Goal: Task Accomplishment & Management: Use online tool/utility

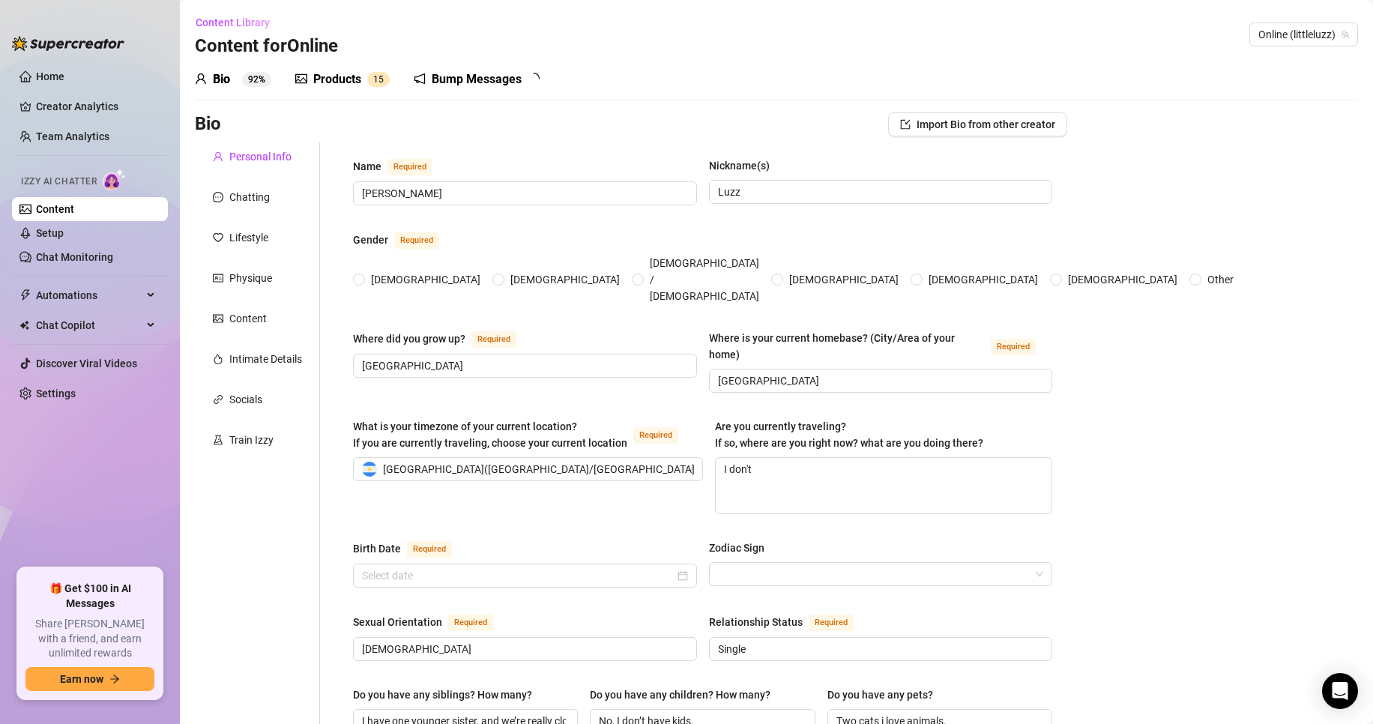
radio input "true"
type input "[DATE]"
click at [64, 232] on link "Setup" at bounding box center [50, 233] width 28 height 12
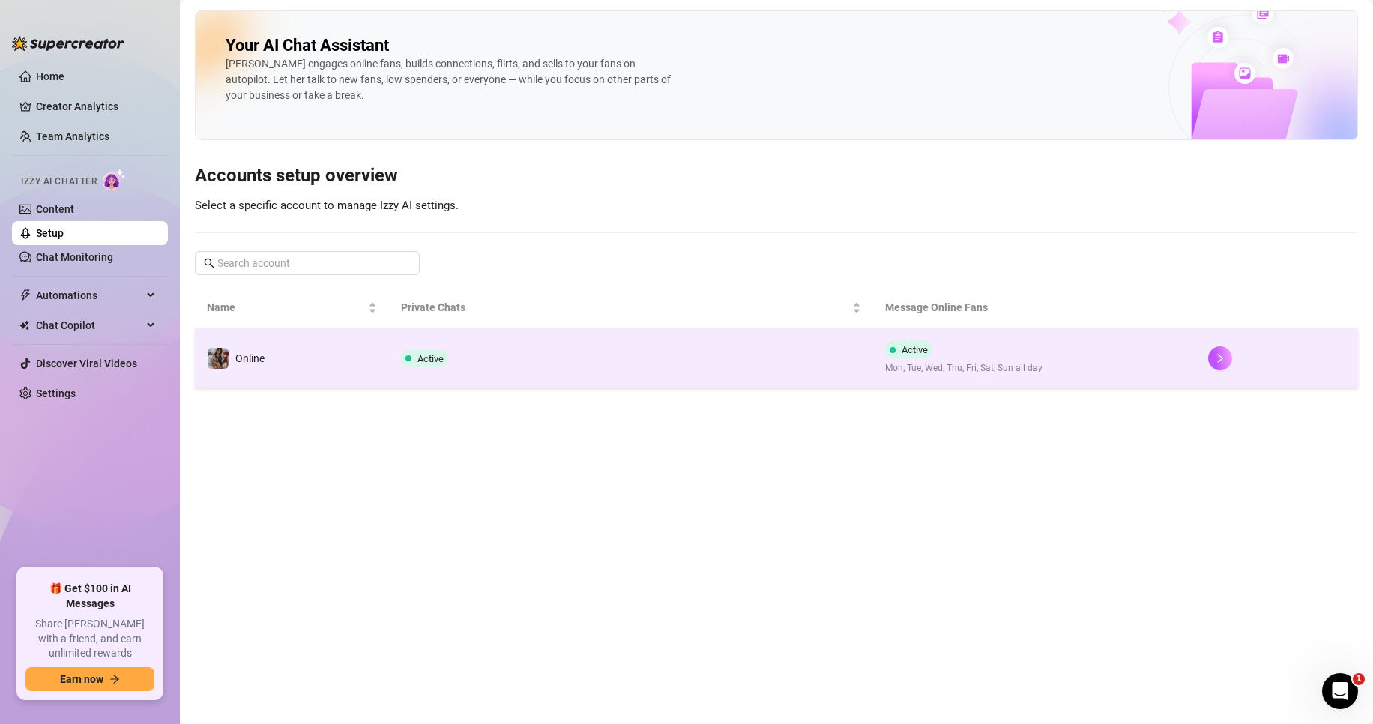
click at [405, 351] on span at bounding box center [408, 358] width 6 height 18
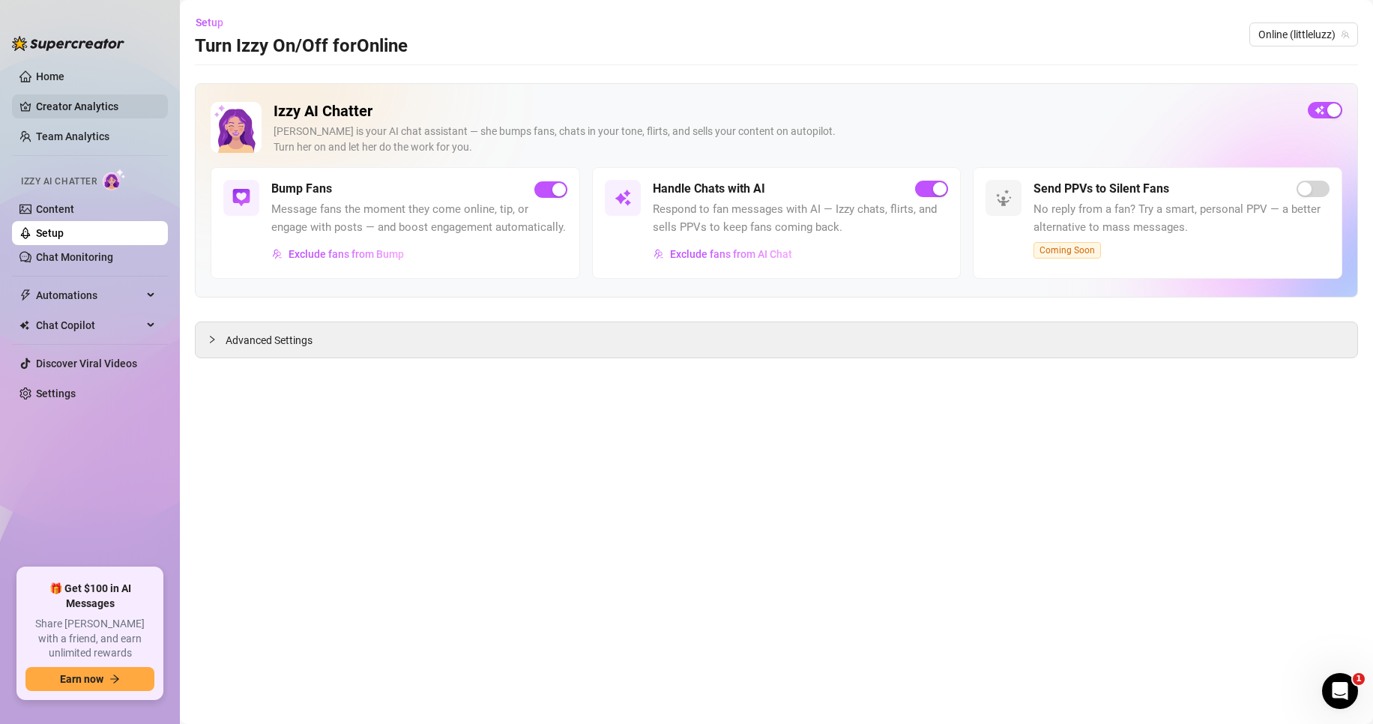
click at [73, 105] on link "Creator Analytics" at bounding box center [96, 106] width 120 height 24
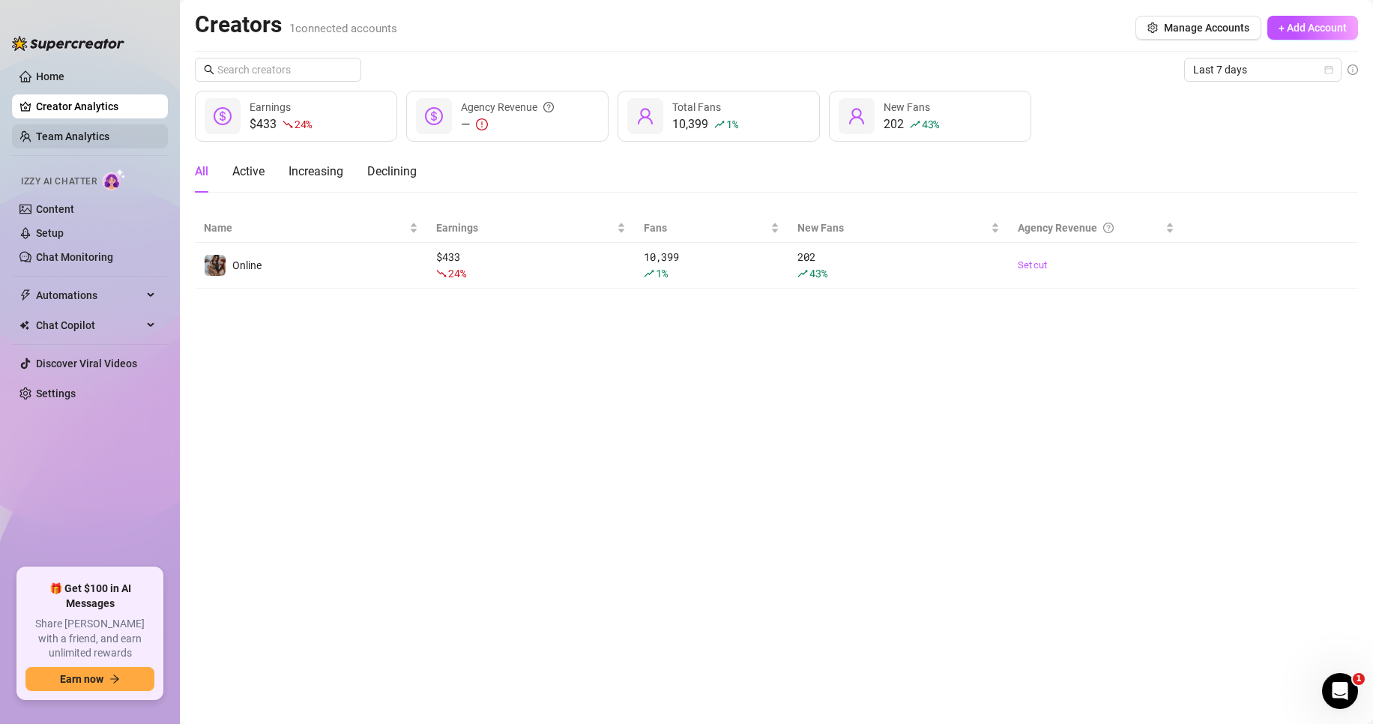
click at [60, 134] on link "Team Analytics" at bounding box center [72, 136] width 73 height 12
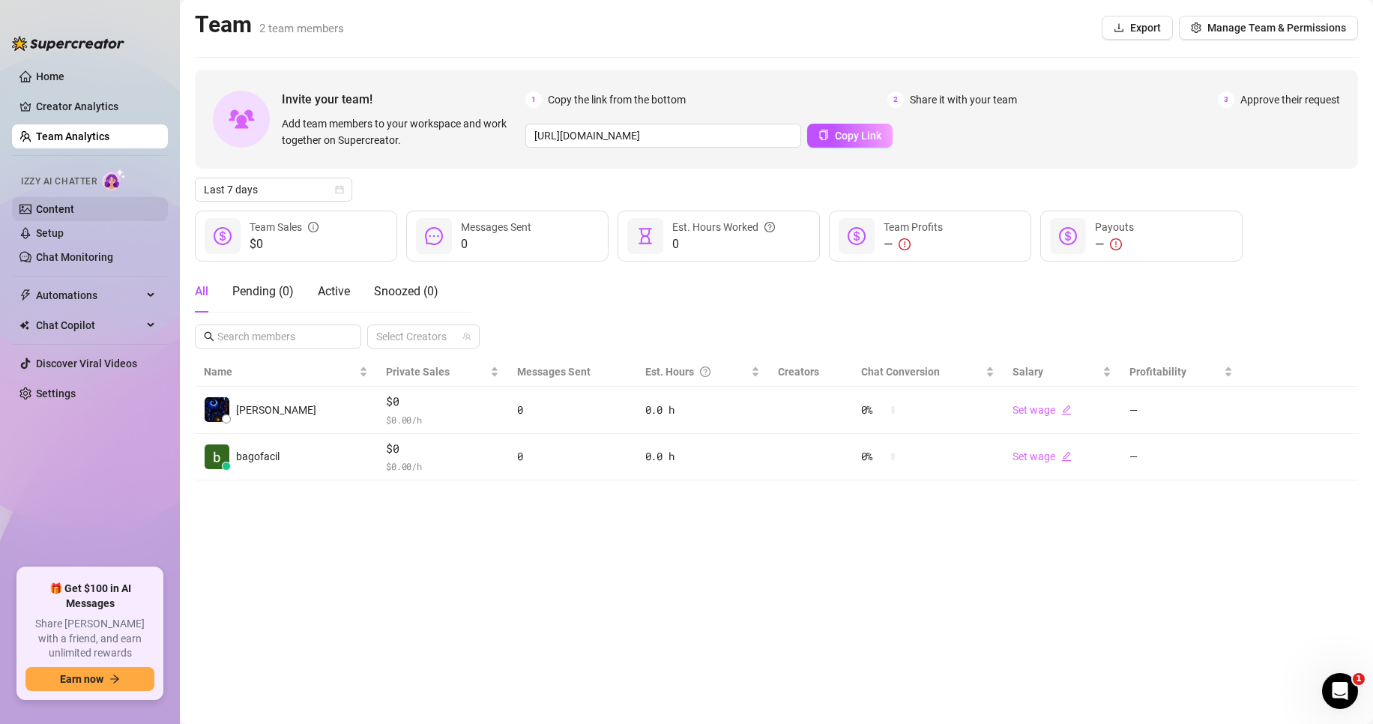
click at [55, 213] on link "Content" at bounding box center [55, 209] width 38 height 12
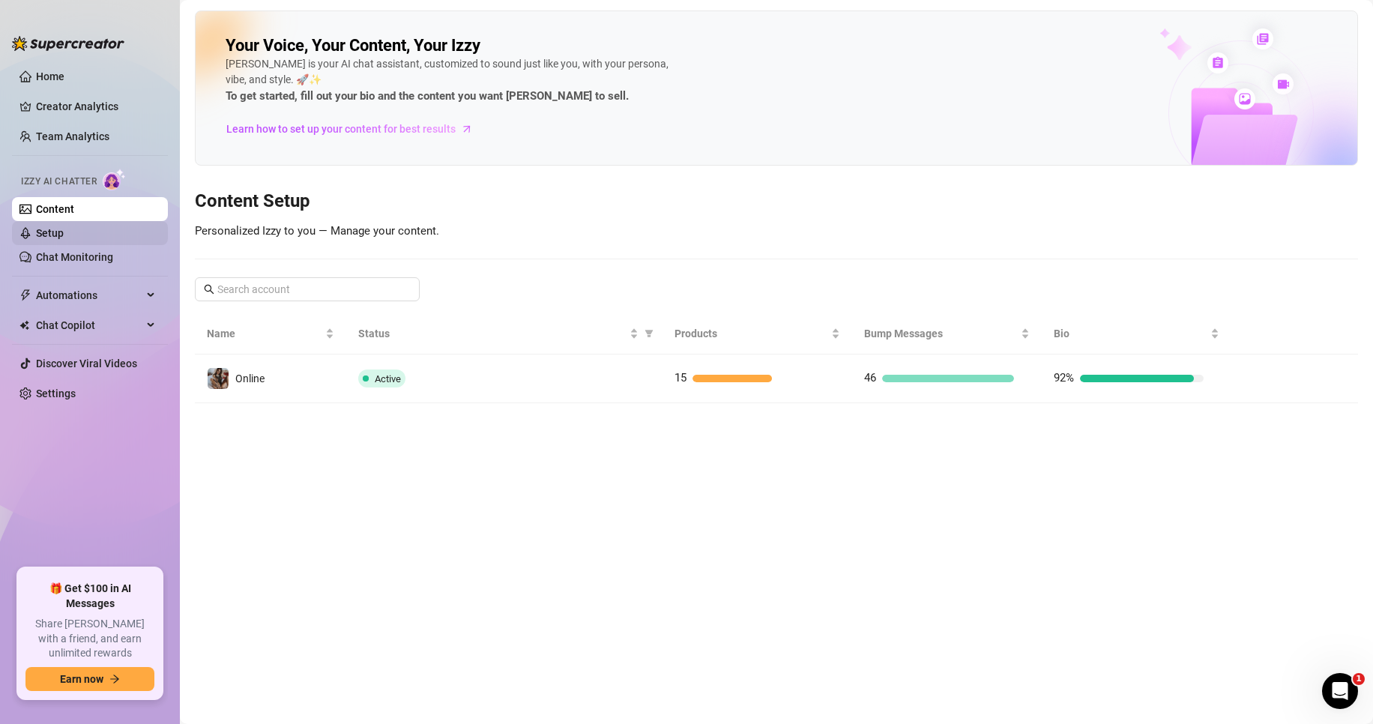
click at [58, 233] on link "Setup" at bounding box center [50, 233] width 28 height 12
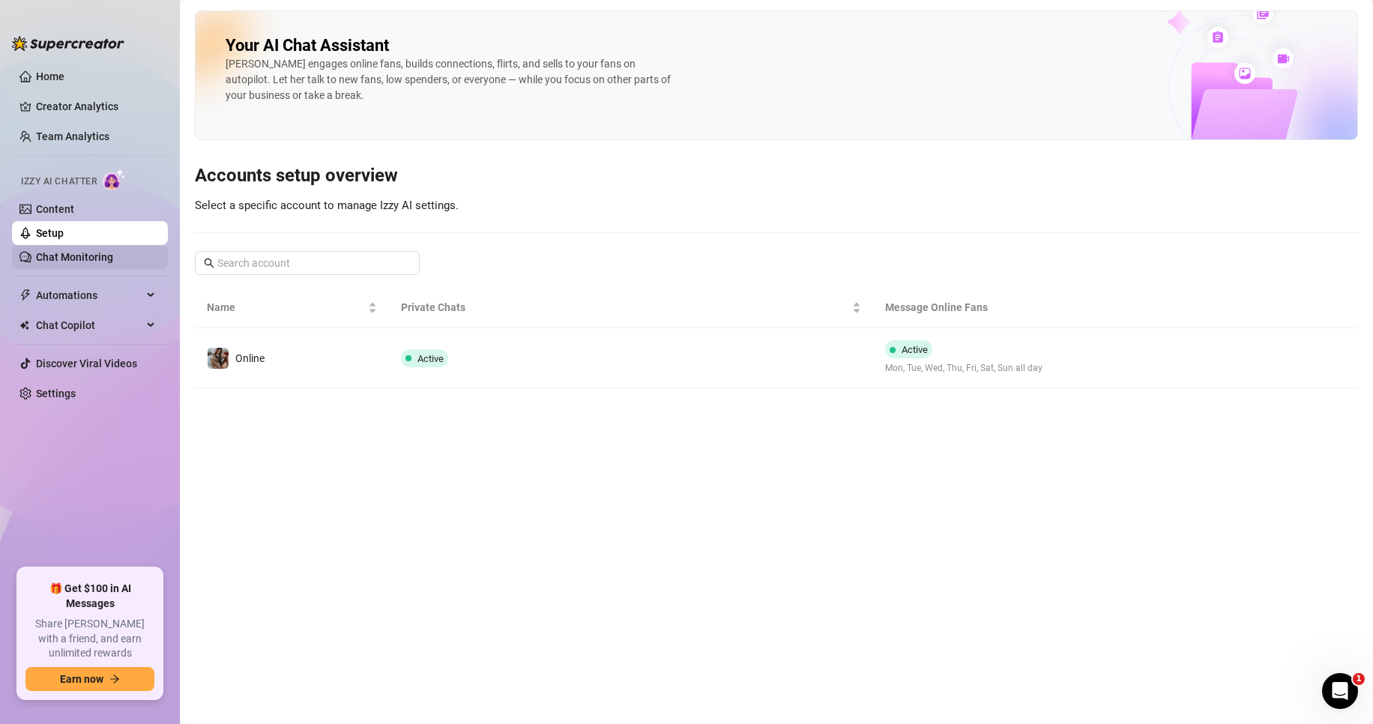
click at [56, 254] on link "Chat Monitoring" at bounding box center [74, 257] width 77 height 12
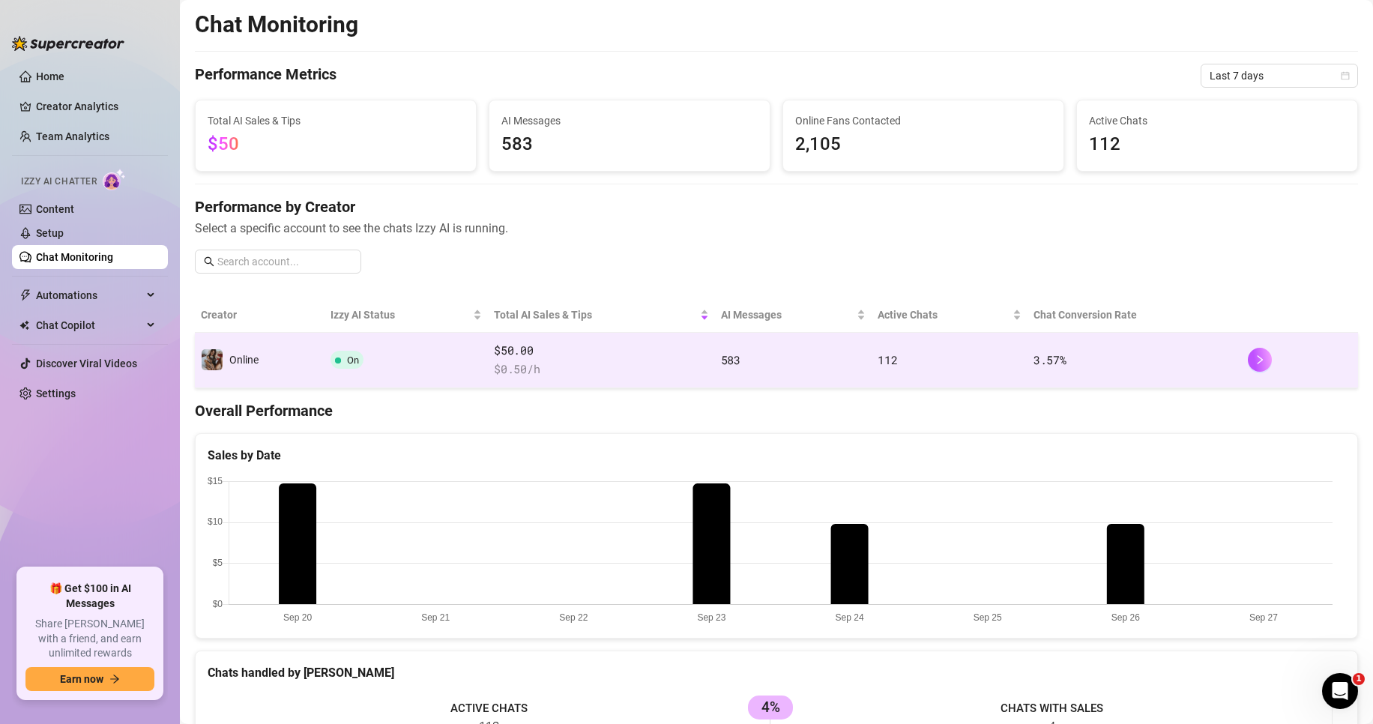
click at [259, 356] on td "Online" at bounding box center [260, 360] width 130 height 55
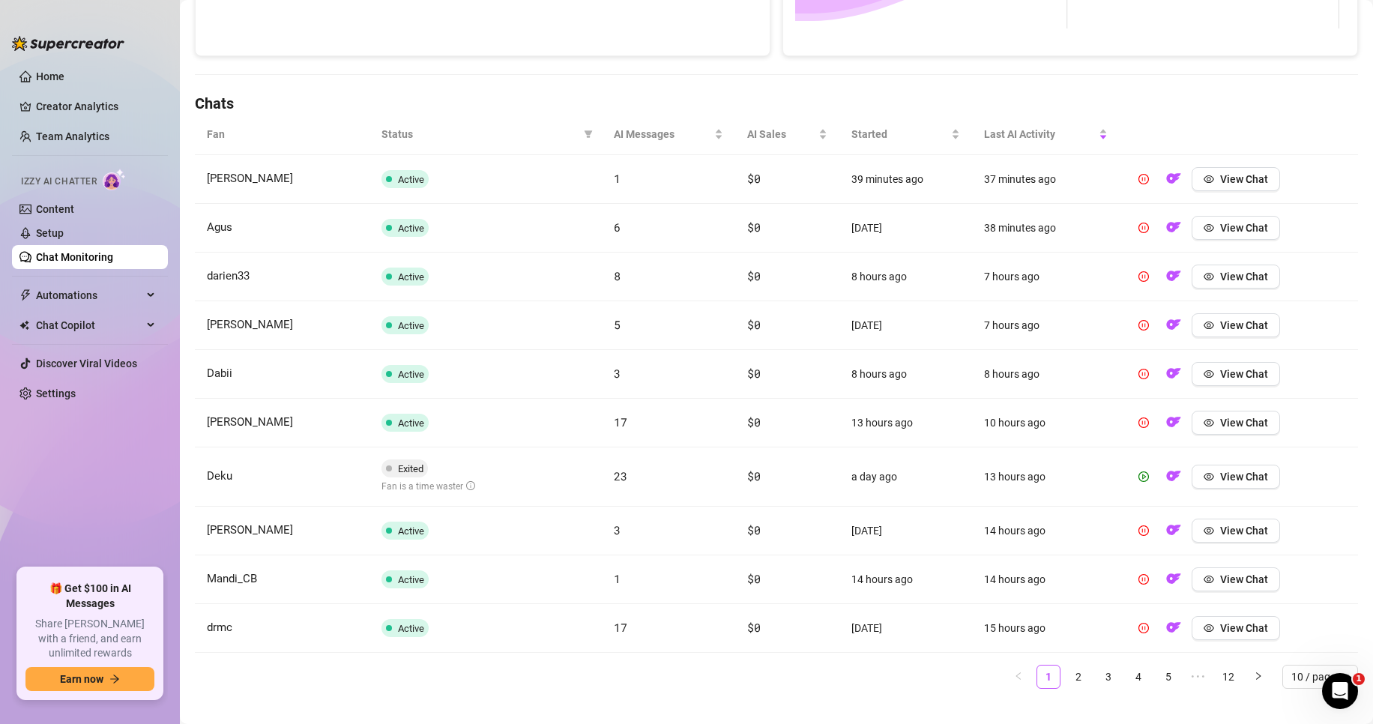
scroll to position [465, 0]
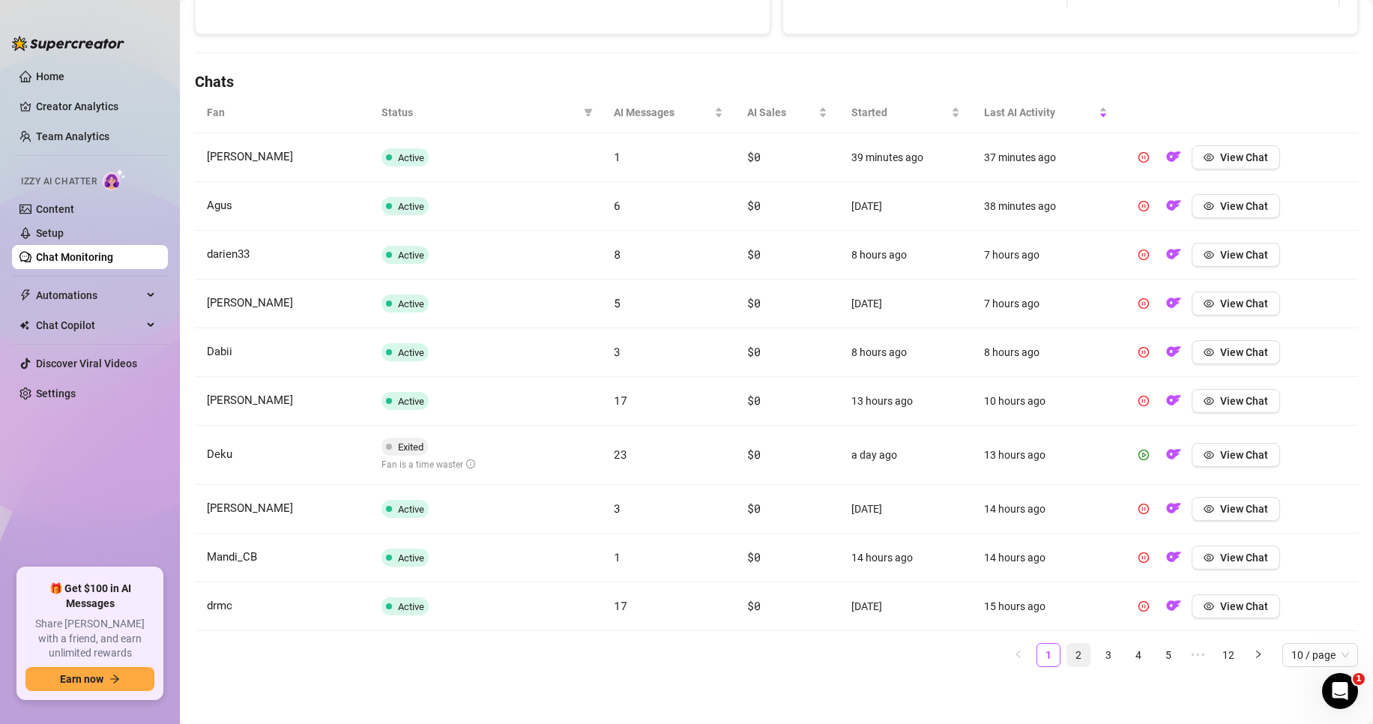
click at [1068, 656] on link "2" at bounding box center [1078, 655] width 22 height 22
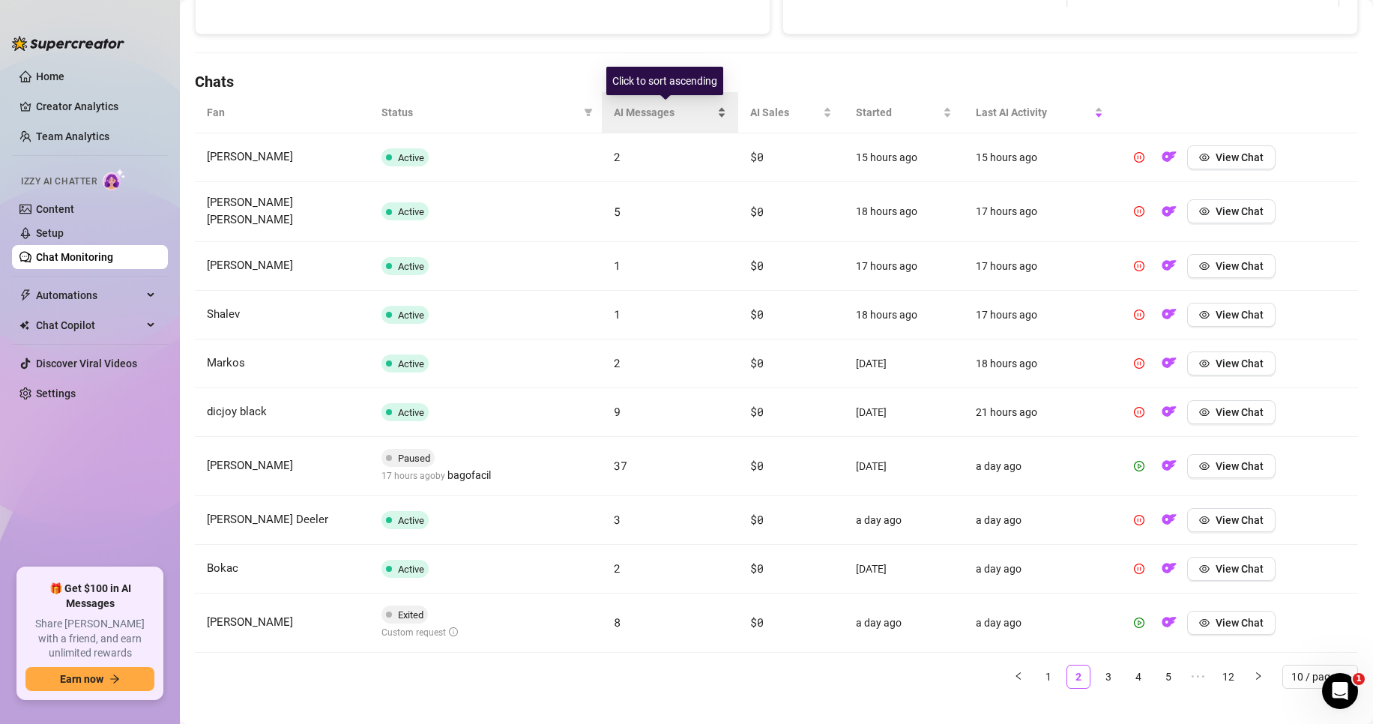
click at [673, 112] on span "AI Messages" at bounding box center [664, 112] width 100 height 16
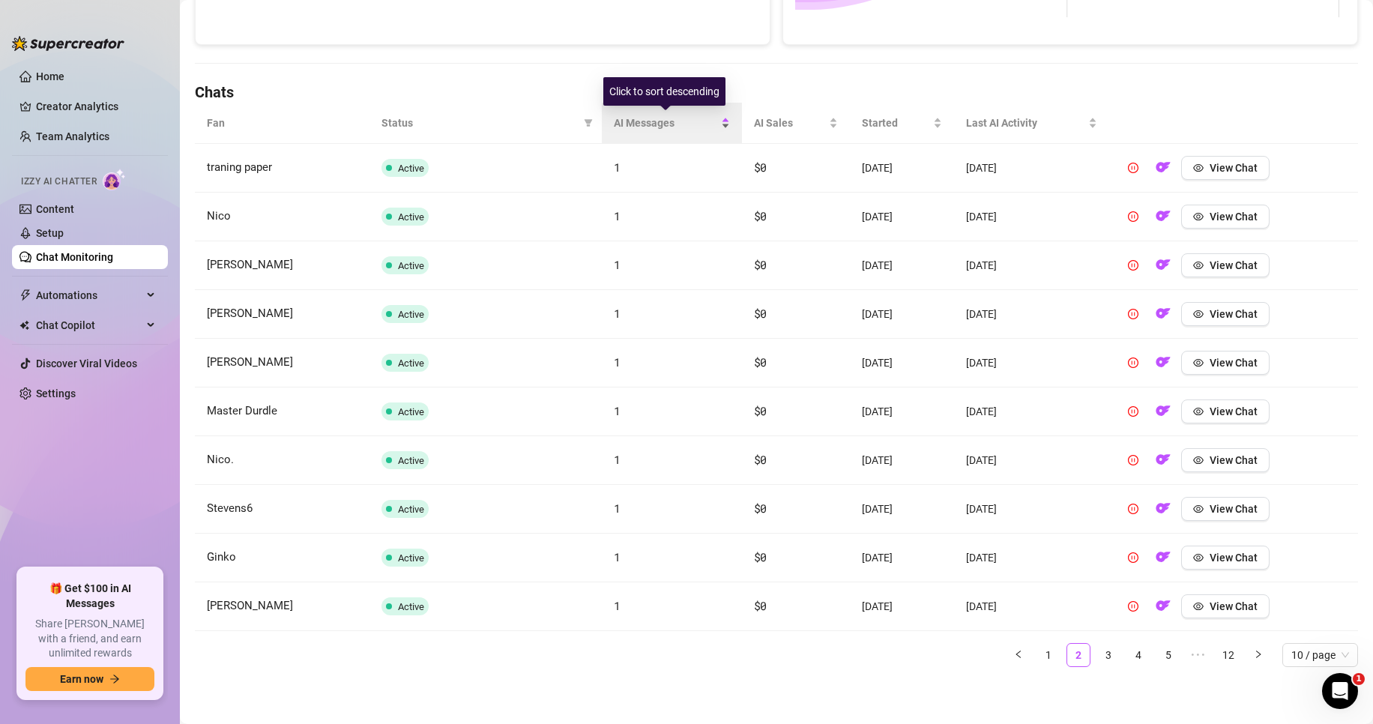
click at [673, 115] on div "AI Messages" at bounding box center [671, 123] width 115 height 16
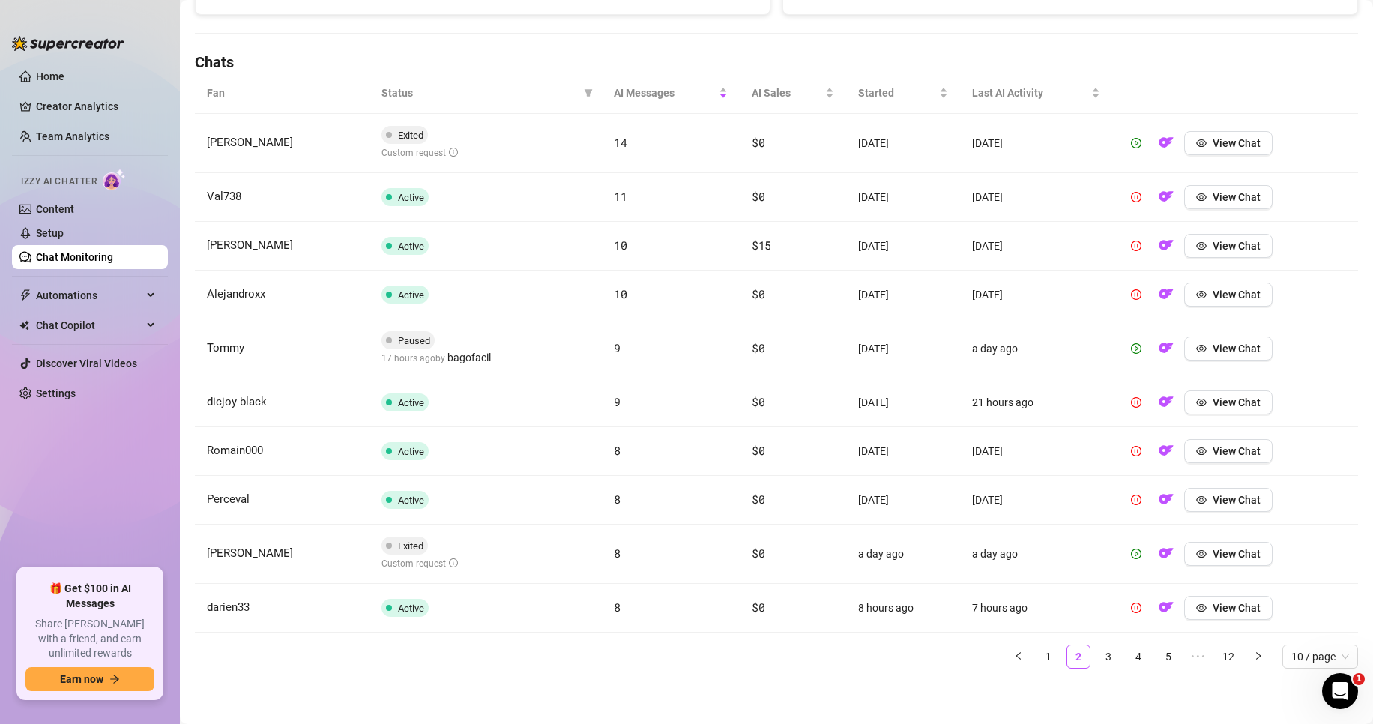
scroll to position [486, 0]
click at [1037, 652] on link "1" at bounding box center [1048, 655] width 22 height 22
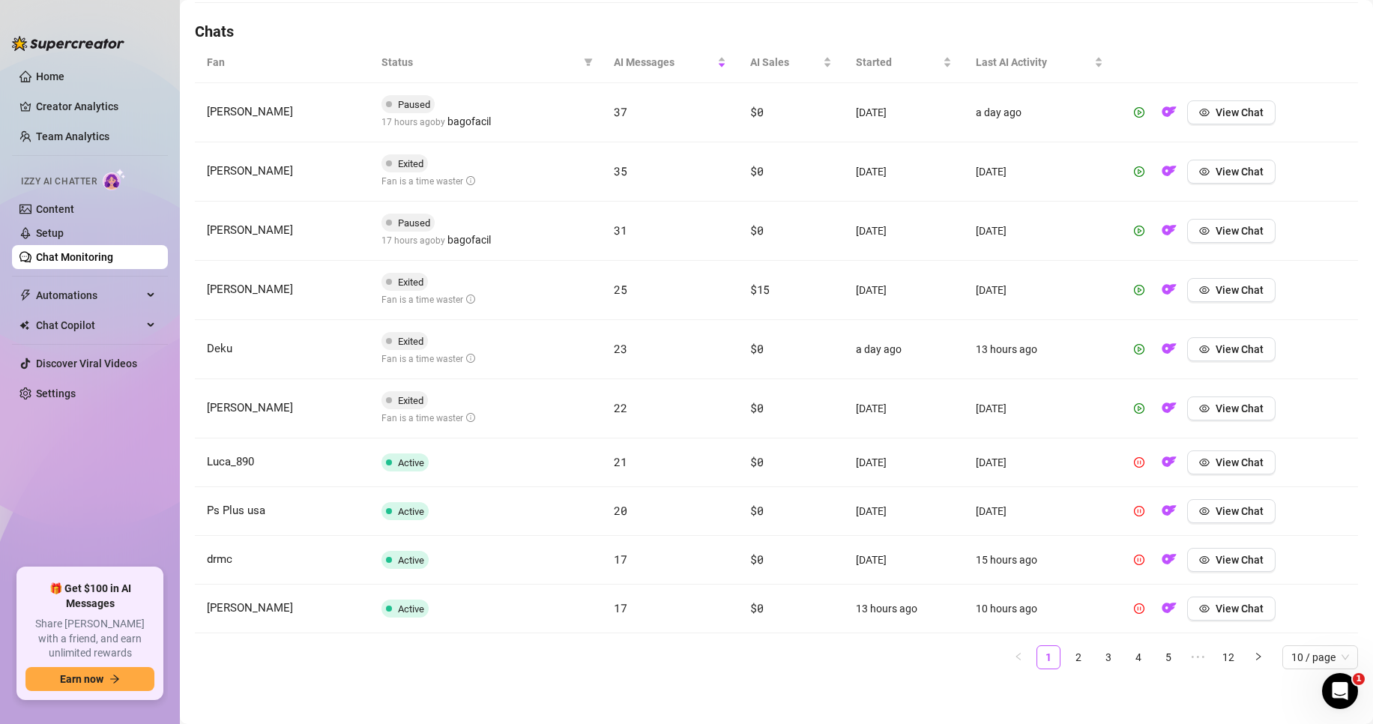
scroll to position [518, 0]
click at [58, 291] on span "Automations" at bounding box center [89, 295] width 106 height 24
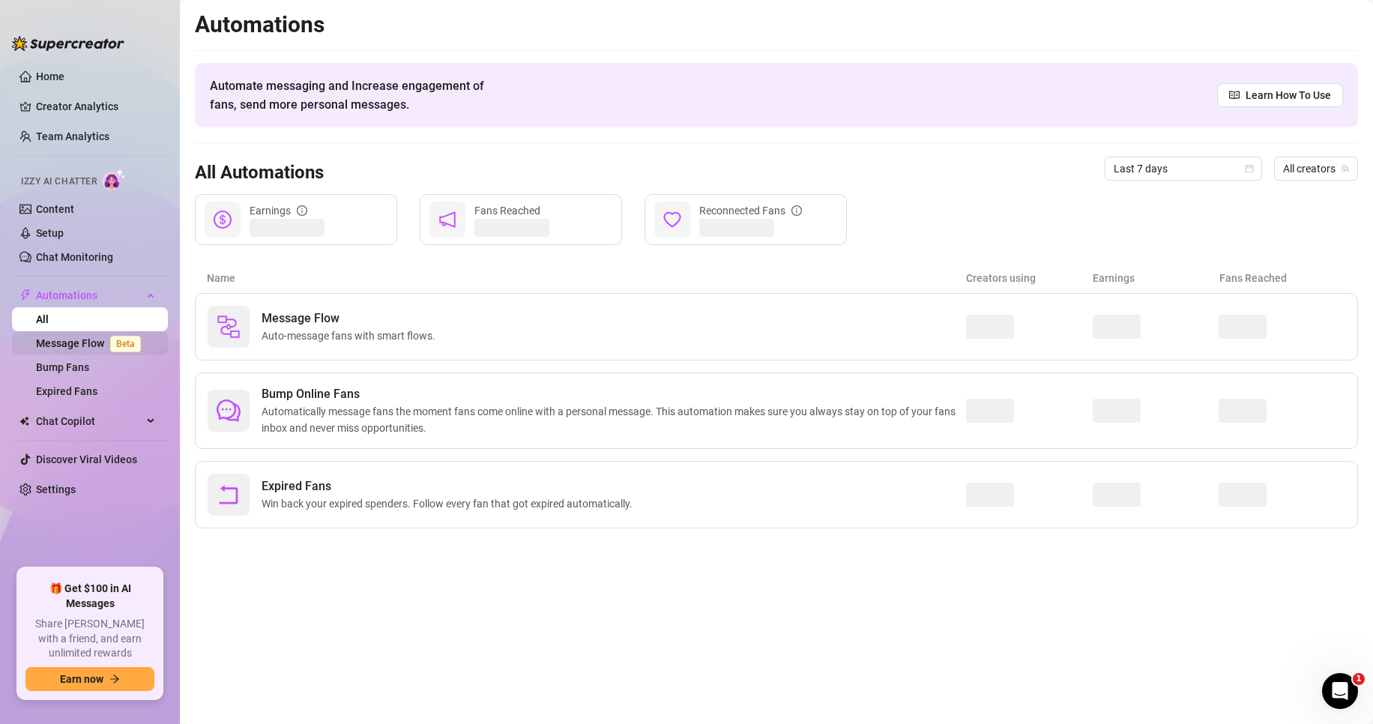
click at [95, 345] on link "Message Flow Beta" at bounding box center [91, 343] width 111 height 12
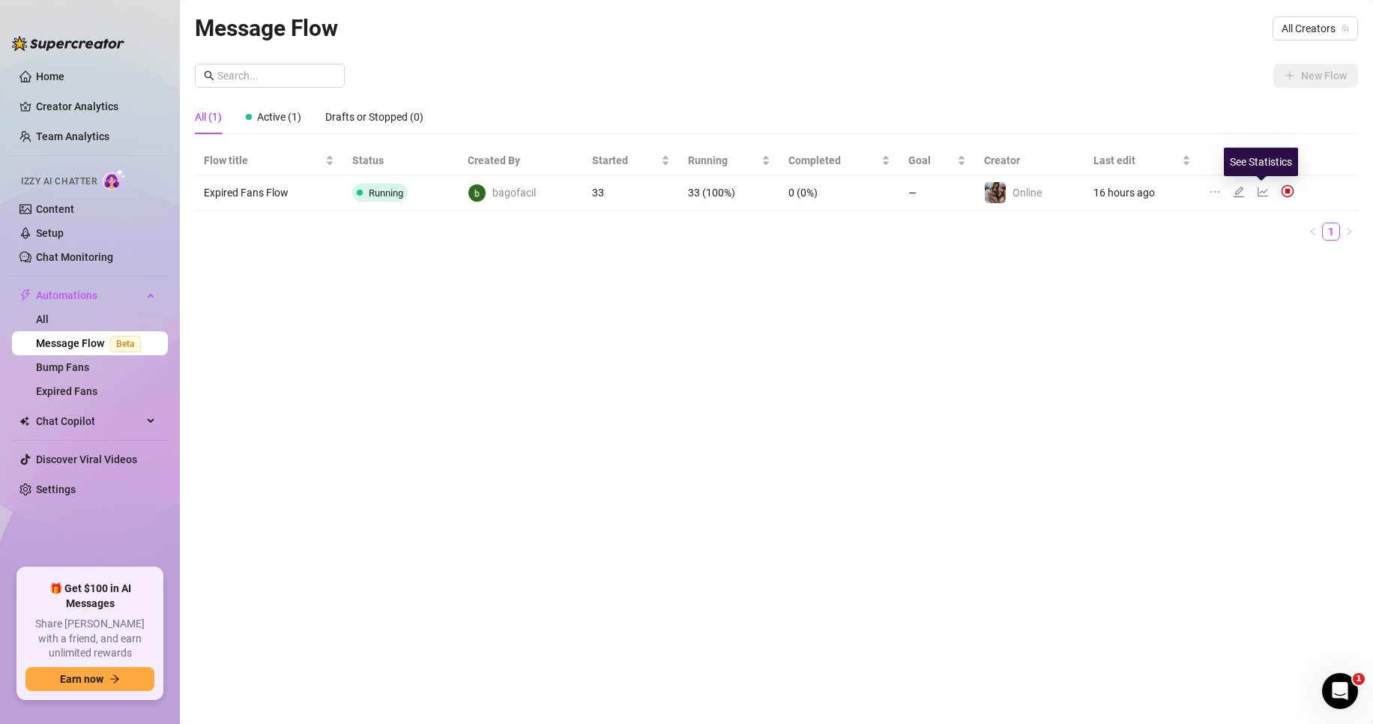
click at [1259, 190] on icon "line-chart" at bounding box center [1262, 192] width 12 height 12
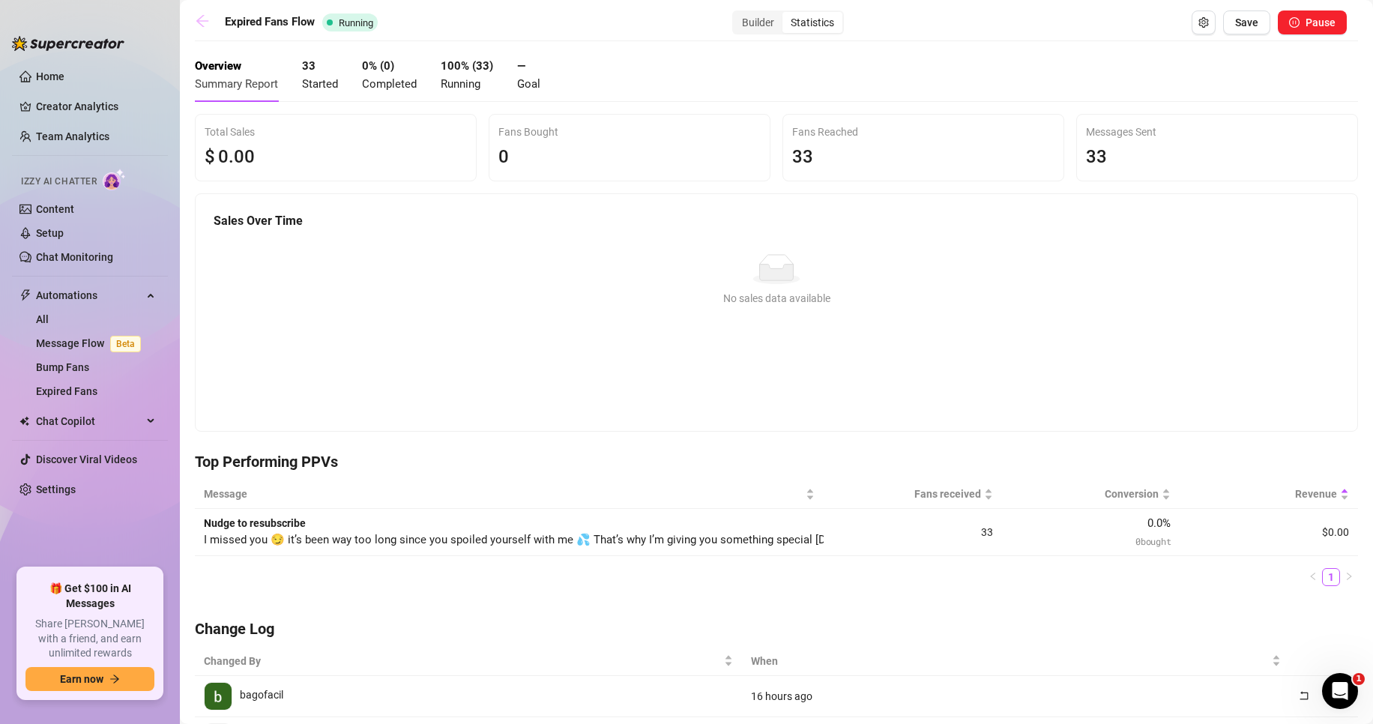
click at [202, 14] on icon "arrow-left" at bounding box center [202, 20] width 15 height 15
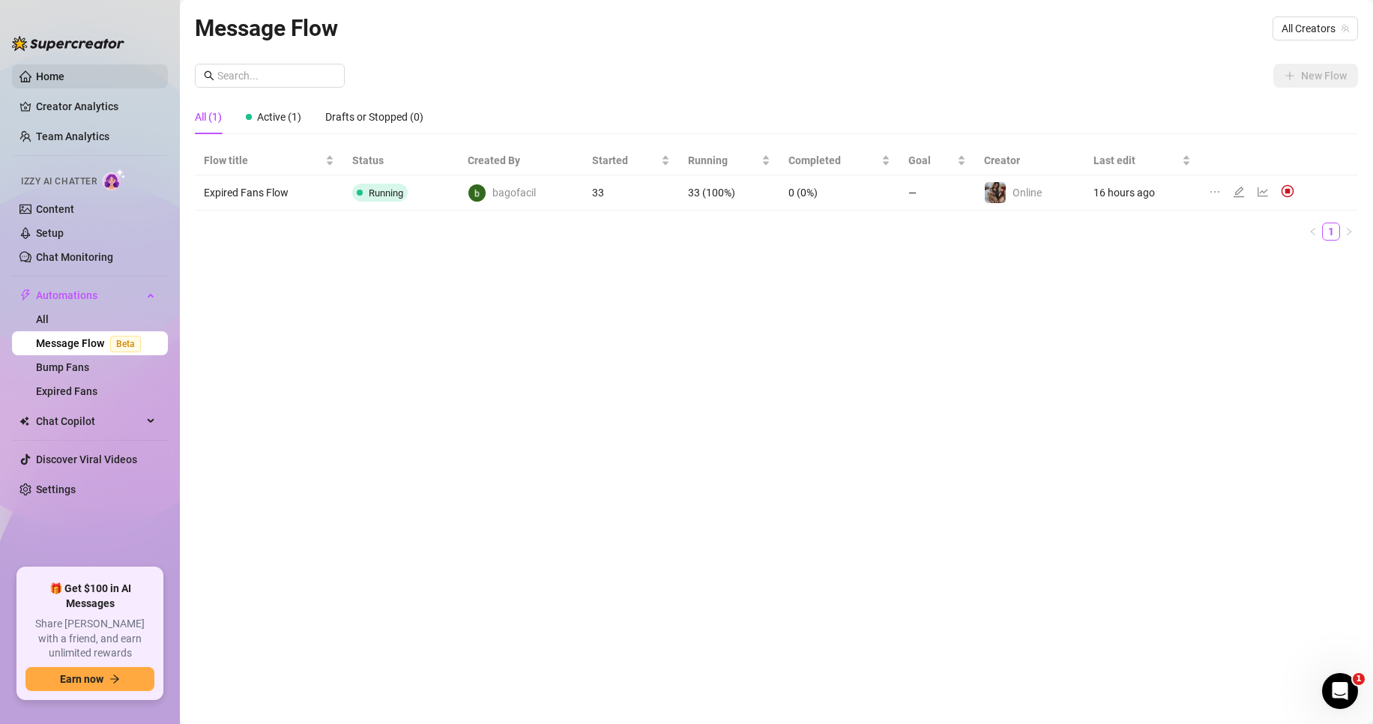
click at [64, 82] on link "Home" at bounding box center [50, 76] width 28 height 12
